Goal: Task Accomplishment & Management: Use online tool/utility

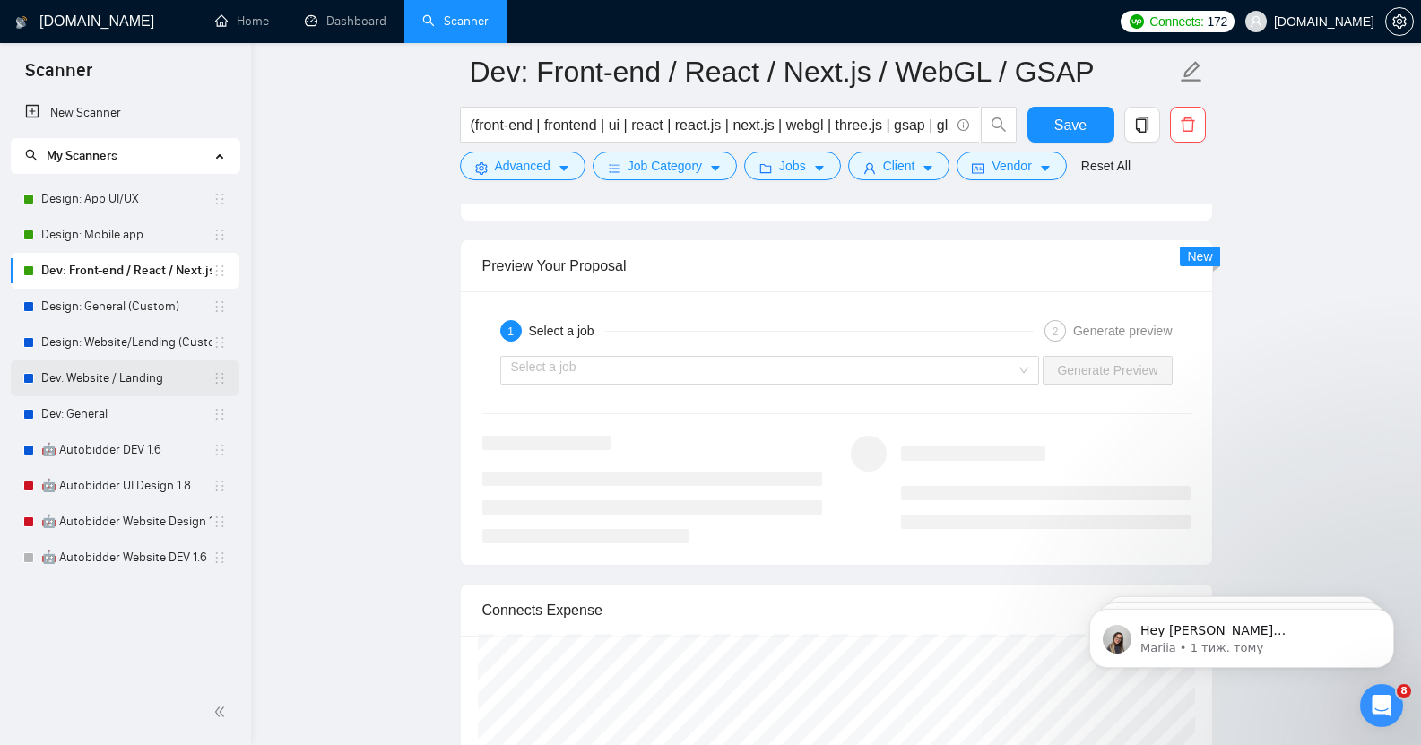
scroll to position [414, 0]
click at [113, 301] on link "Design: General (Custom)" at bounding box center [126, 307] width 171 height 36
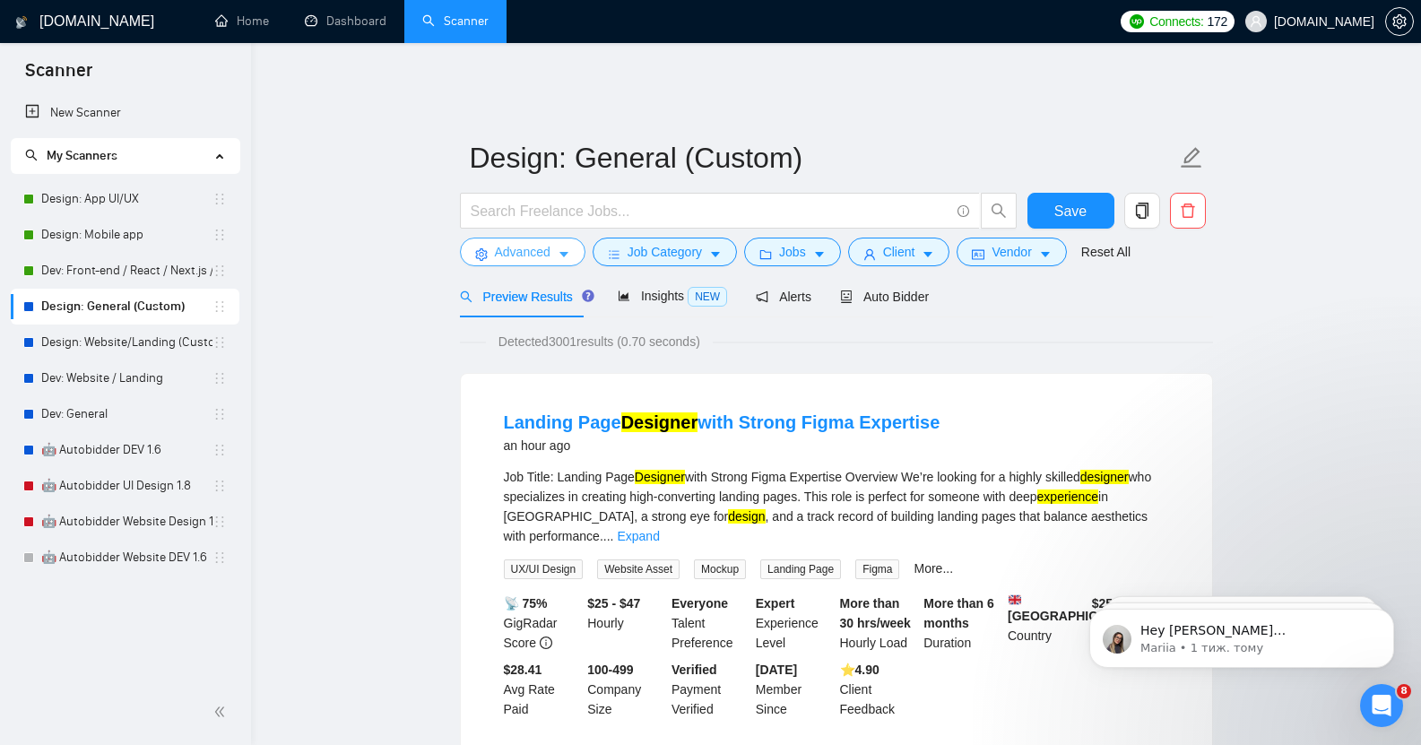
click at [551, 242] on button "Advanced" at bounding box center [522, 252] width 125 height 29
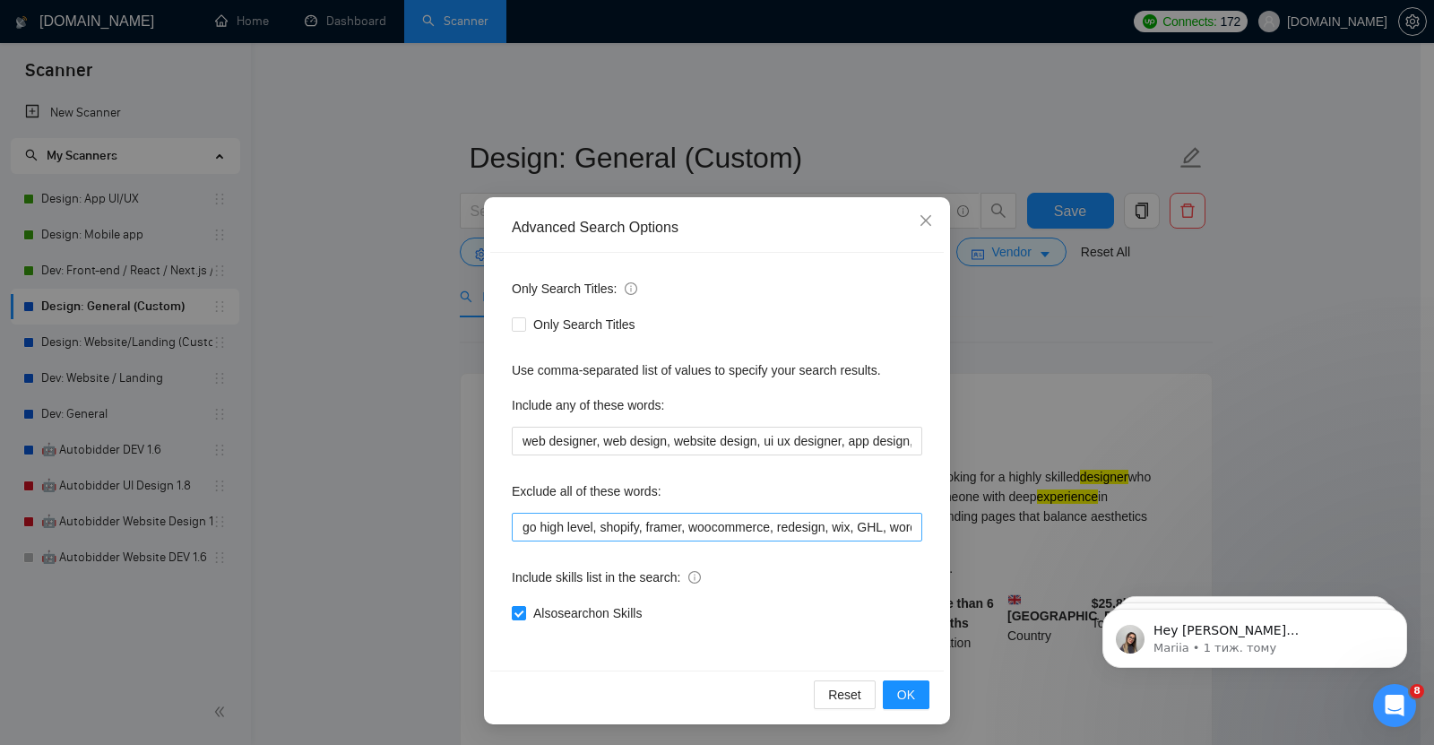
scroll to position [0, 354]
click at [902, 530] on input "go high level, shopify, framer, woocommerce, redesign, wix, GHL, wordpress, wor…" at bounding box center [717, 527] width 410 height 29
type input "go high level, shopify, framer, woocommerce, redesign, wix, GHL, wordpress, wor…"
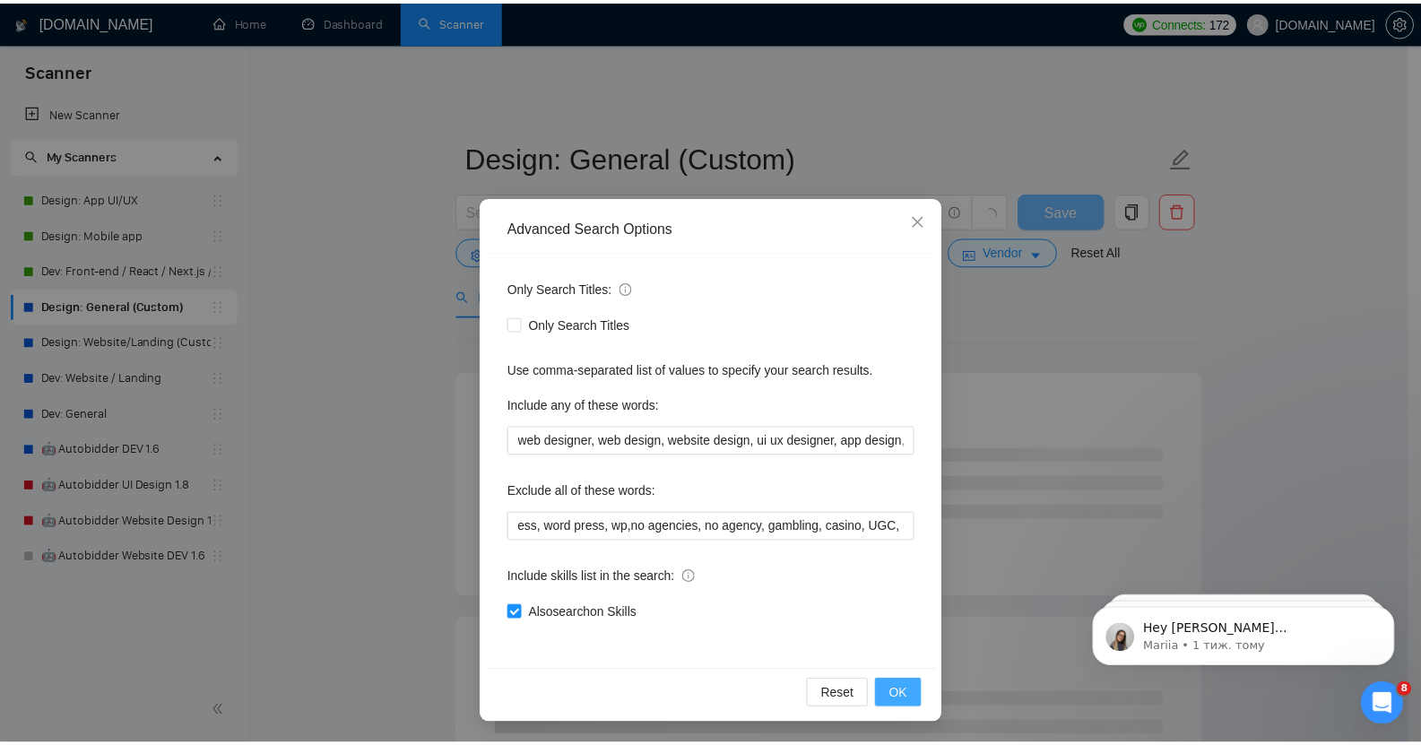
scroll to position [0, 0]
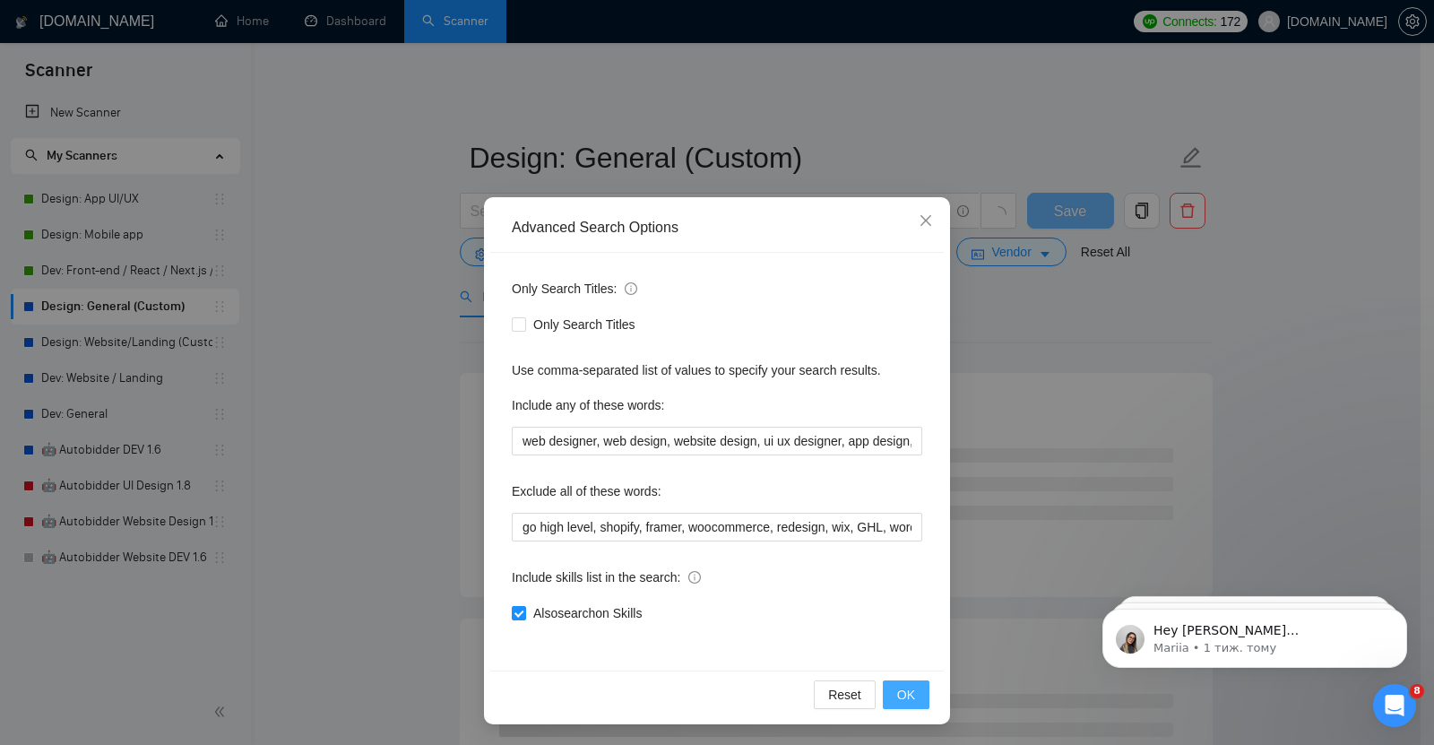
click at [897, 694] on span "OK" at bounding box center [906, 695] width 18 height 20
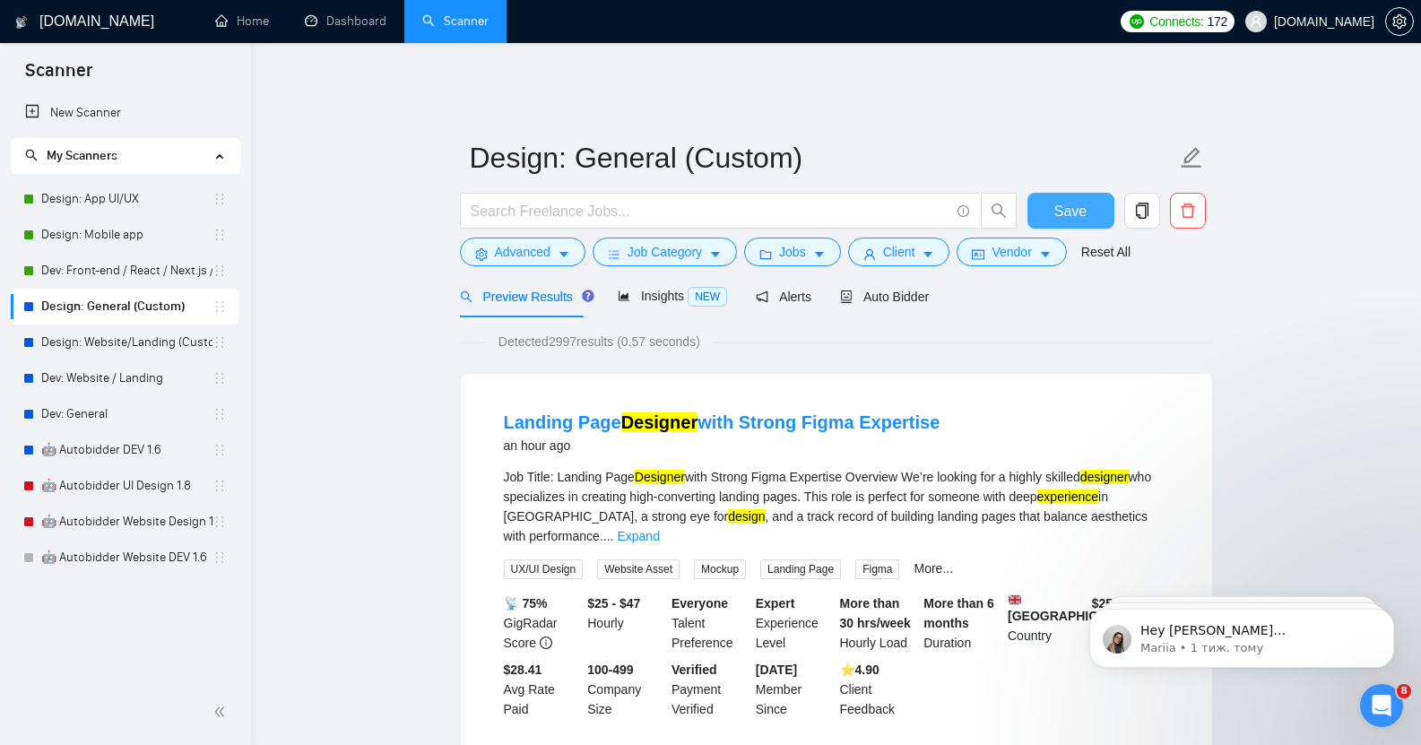
click at [1061, 202] on span "Save" at bounding box center [1070, 211] width 32 height 22
